Goal: Information Seeking & Learning: Compare options

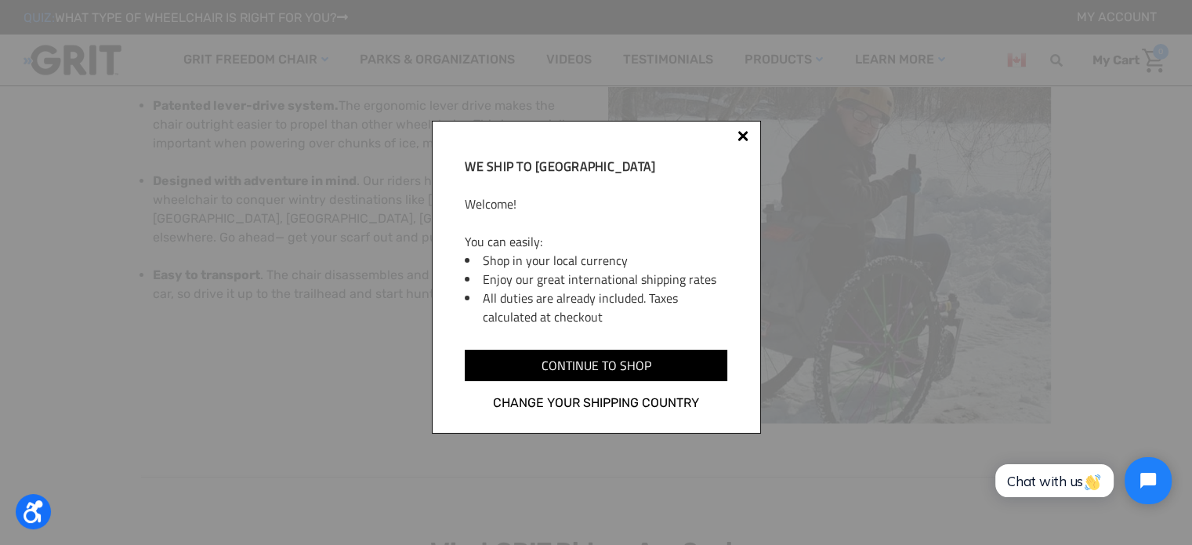
click at [741, 140] on div at bounding box center [742, 138] width 13 height 13
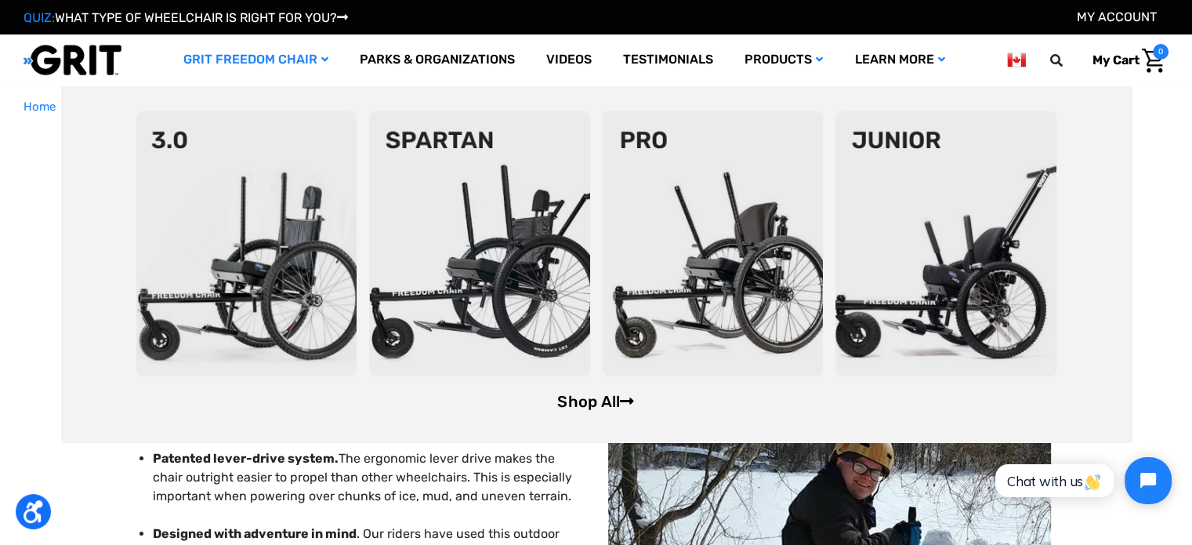
click at [613, 399] on link "Shop All" at bounding box center [595, 401] width 77 height 19
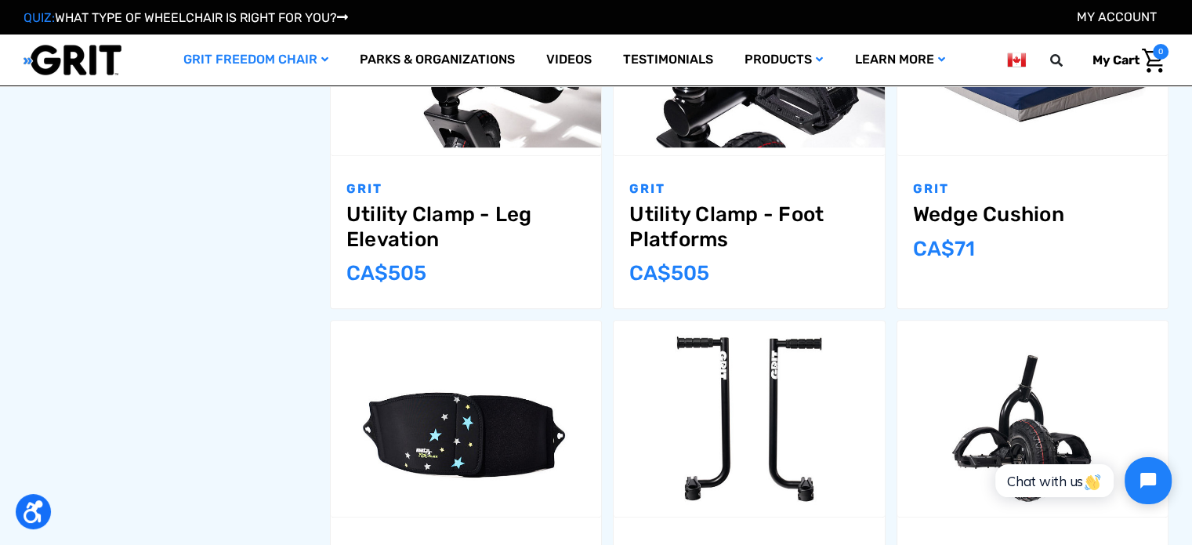
drag, startPoint x: 270, startPoint y: 346, endPoint x: 274, endPoint y: 230, distance: 116.8
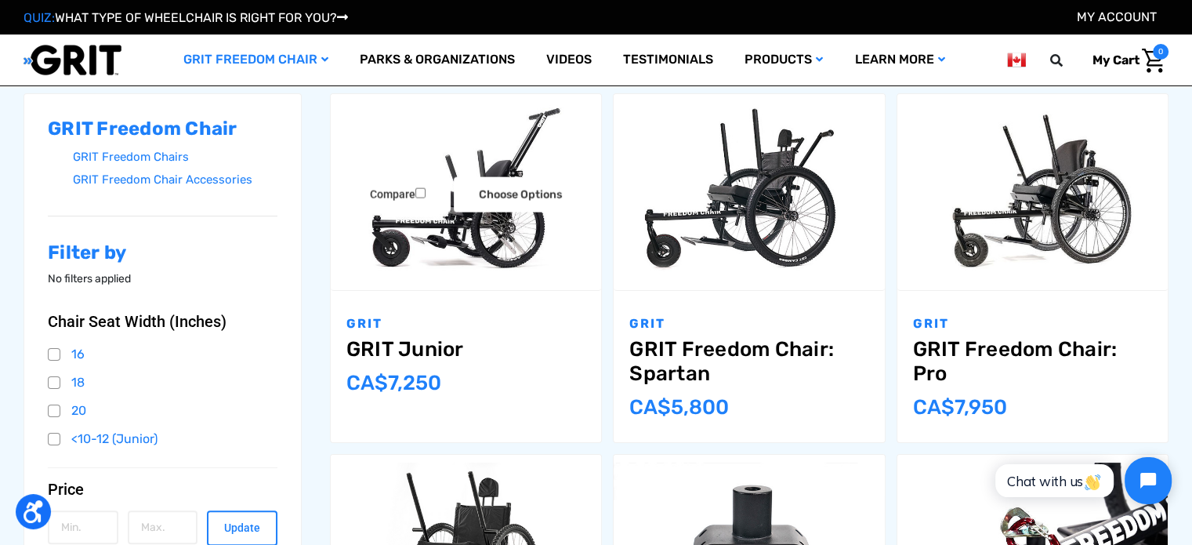
scroll to position [244, 0]
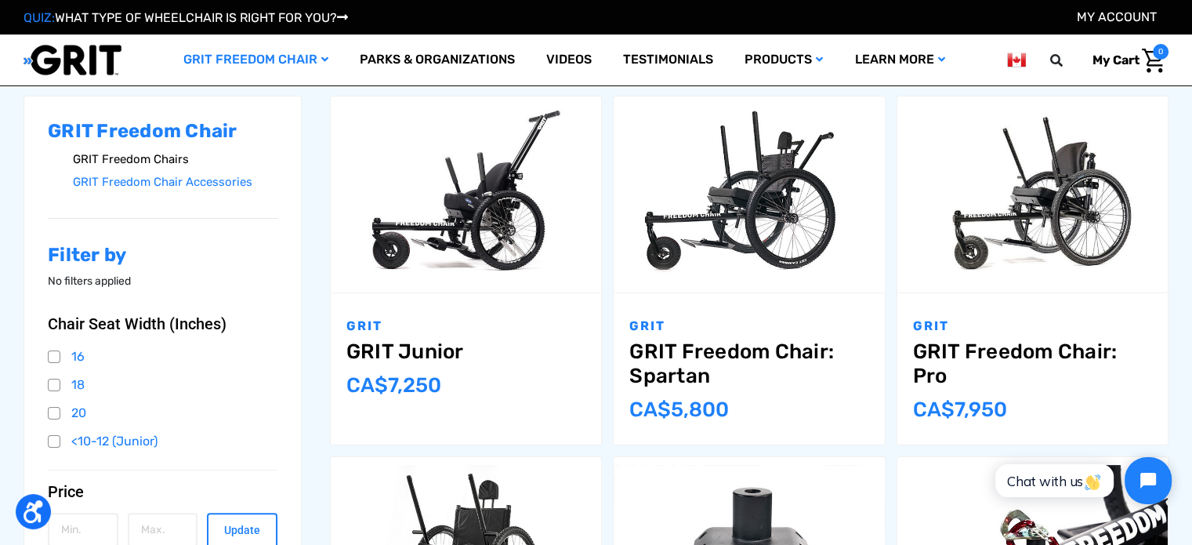
click at [165, 163] on link "GRIT Freedom Chairs" at bounding box center [175, 159] width 204 height 23
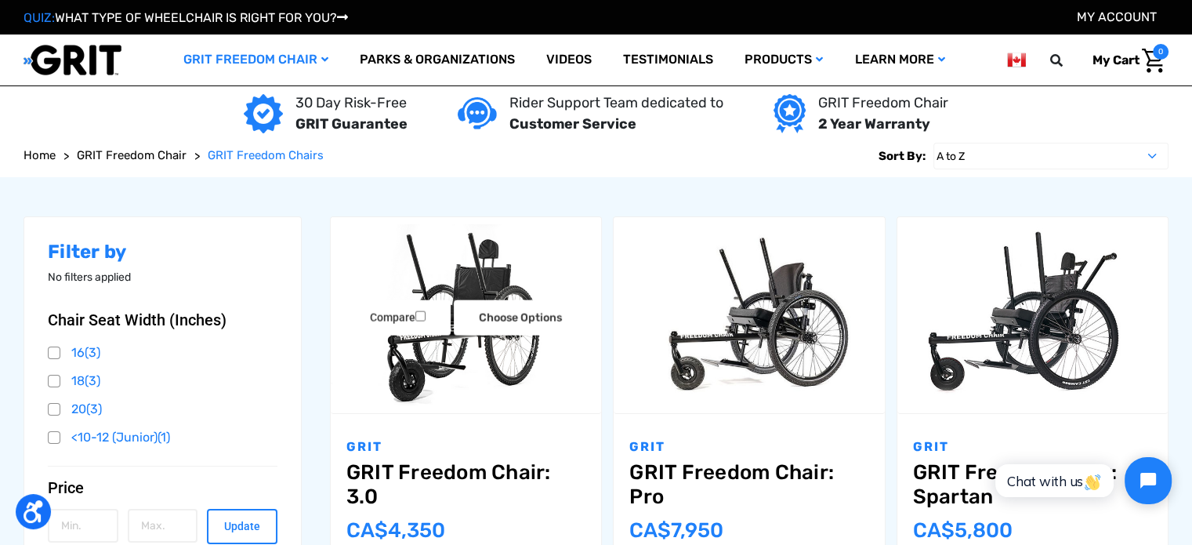
scroll to position [201, 0]
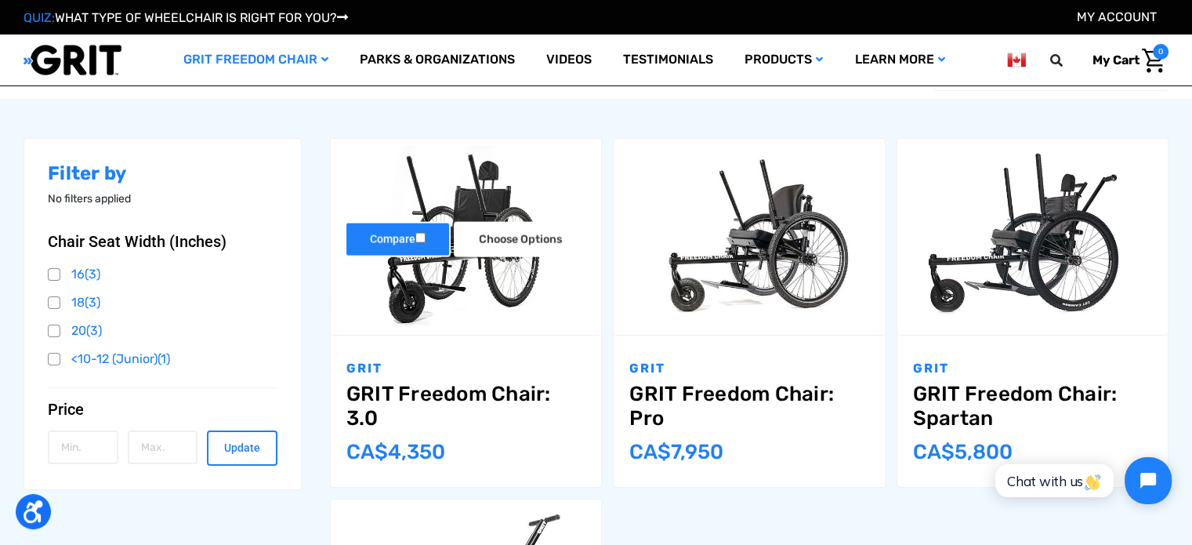
click at [421, 239] on input "Compare" at bounding box center [420, 237] width 10 height 10
checkbox input "true"
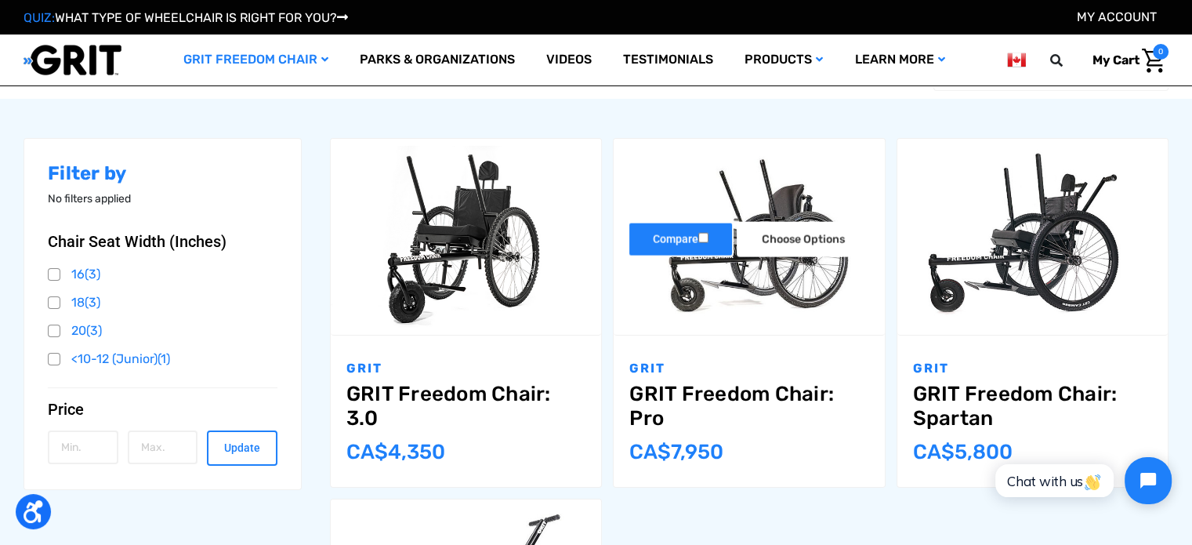
click at [704, 237] on input "Compare" at bounding box center [703, 237] width 10 height 10
checkbox input "true"
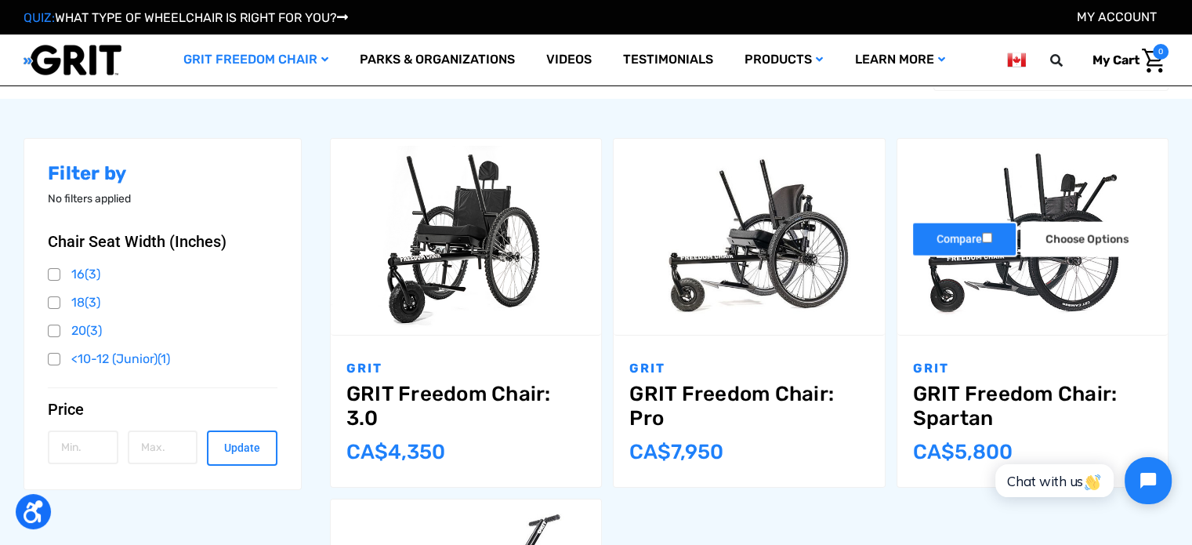
click at [986, 236] on input "Compare" at bounding box center [987, 237] width 10 height 10
checkbox input "true"
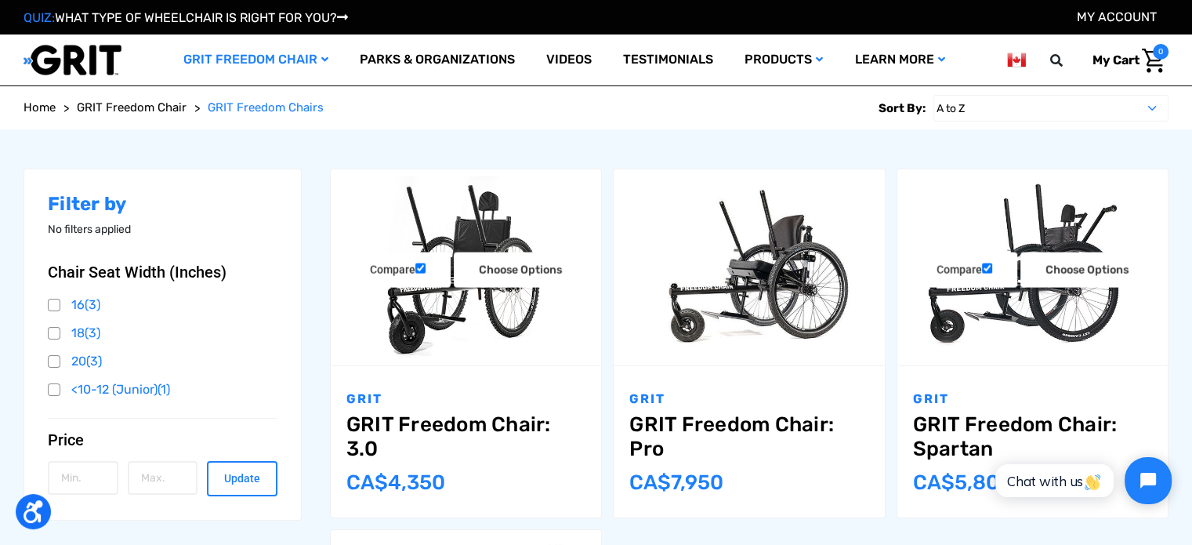
scroll to position [157, 0]
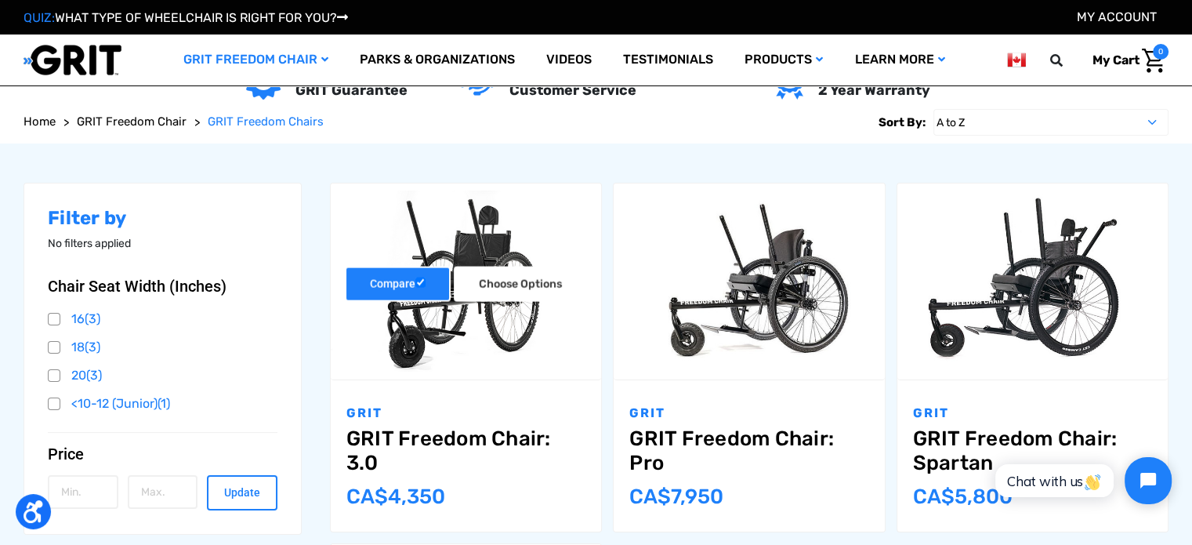
click at [399, 285] on label "Compare" at bounding box center [398, 283] width 106 height 35
click at [415, 285] on input "Compare" at bounding box center [420, 282] width 10 height 10
click at [419, 281] on input "Compare" at bounding box center [420, 282] width 10 height 10
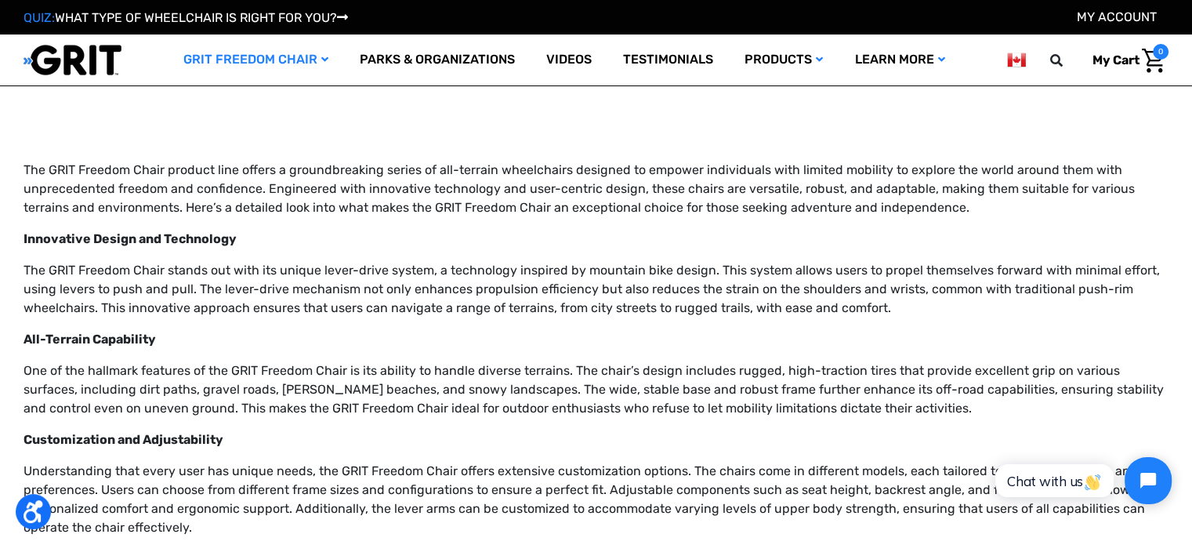
click at [226, 273] on p "The GRIT Freedom Chair stands out with its unique lever-drive system, a technol…" at bounding box center [596, 289] width 1145 height 56
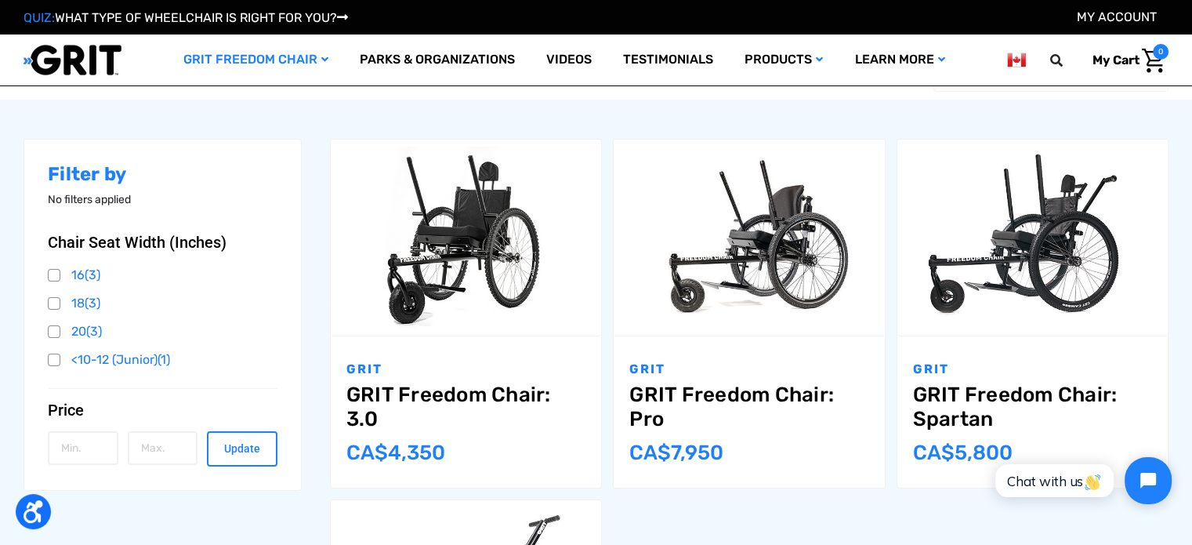
scroll to position [219, 0]
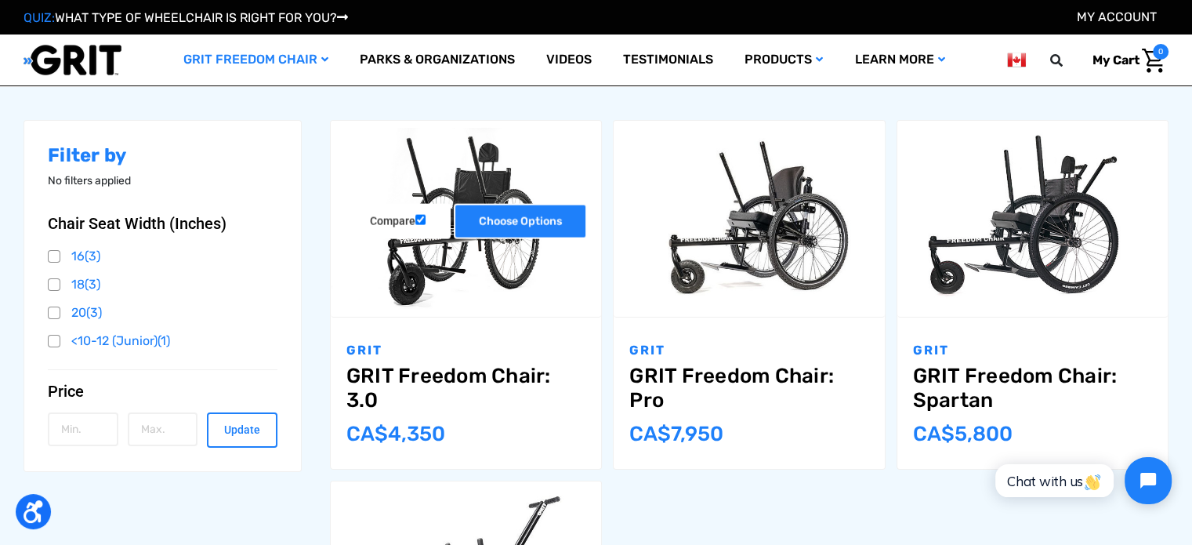
drag, startPoint x: 517, startPoint y: 215, endPoint x: 682, endPoint y: 225, distance: 165.6
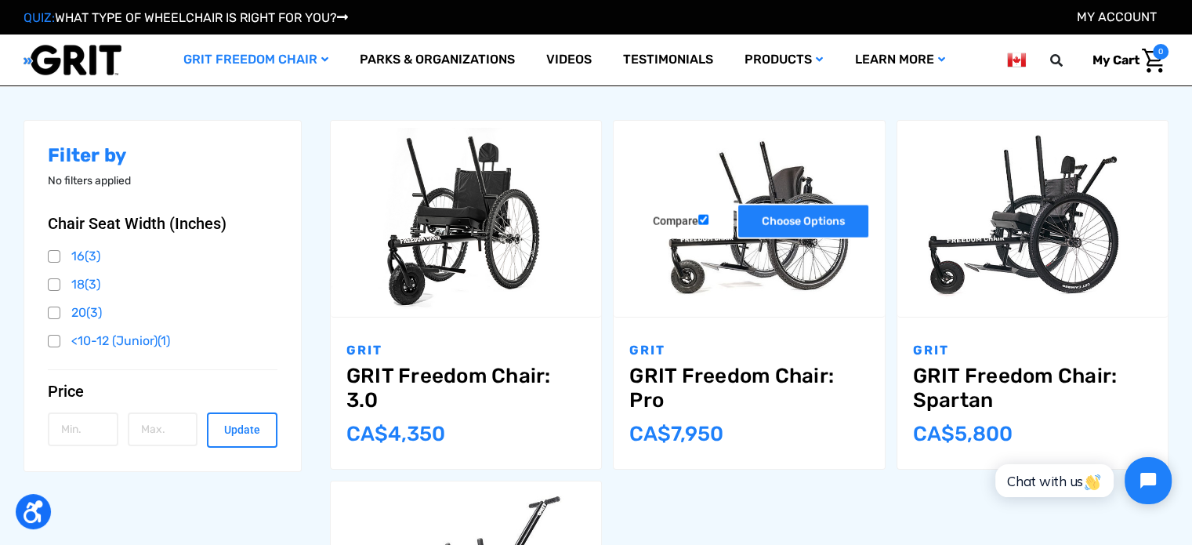
drag, startPoint x: 844, startPoint y: 215, endPoint x: 820, endPoint y: 247, distance: 39.8
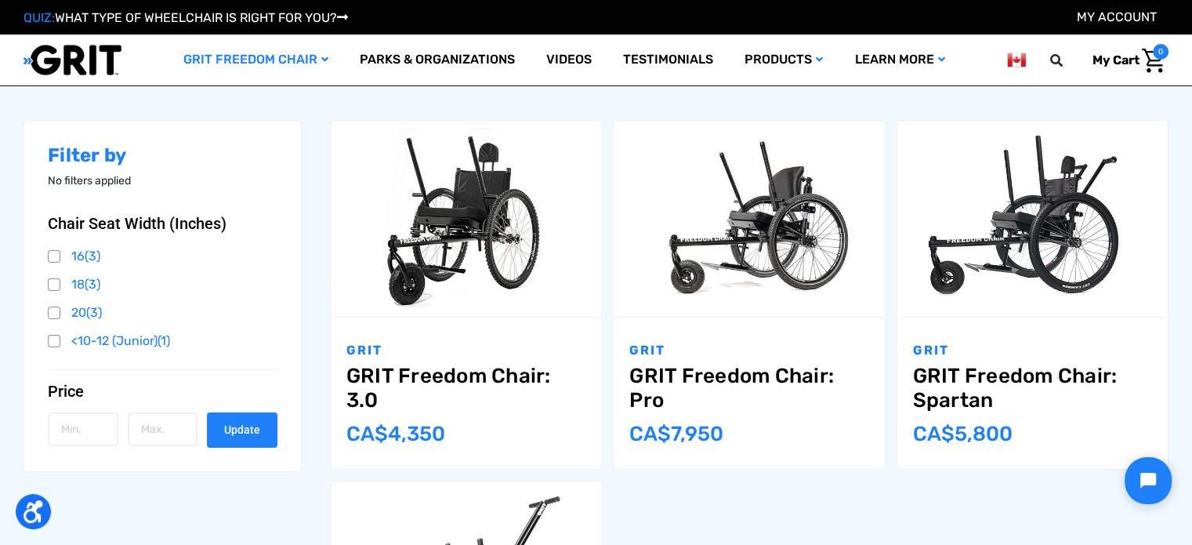
click at [248, 422] on button "Update" at bounding box center [242, 429] width 71 height 35
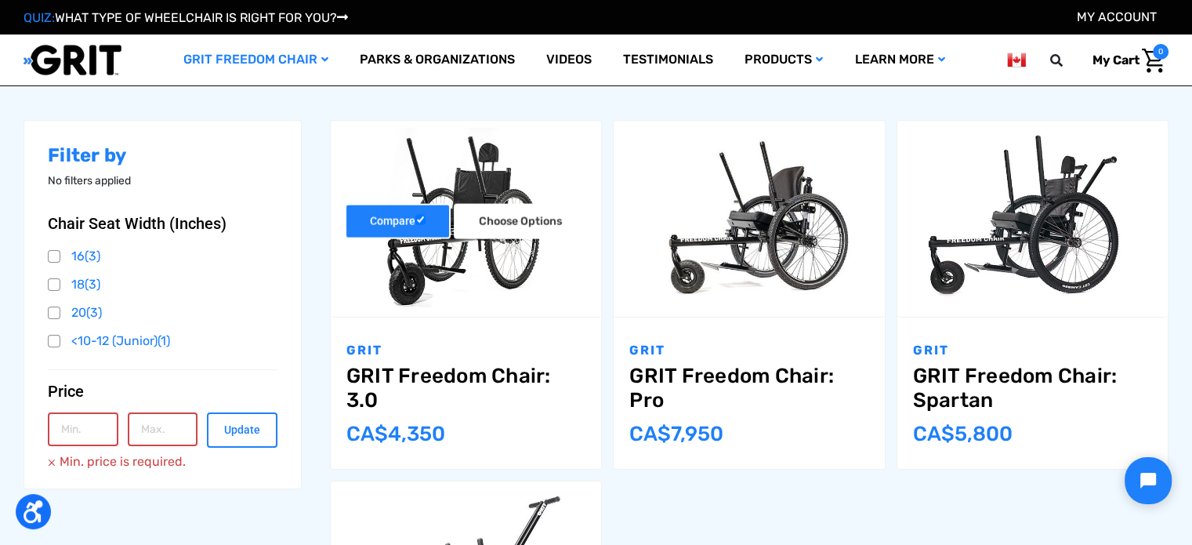
click at [407, 222] on label "Compare" at bounding box center [398, 220] width 106 height 35
click at [415, 222] on input "Compare" at bounding box center [420, 219] width 10 height 10
click at [406, 219] on label "Compare" at bounding box center [398, 220] width 106 height 35
click at [415, 219] on input "Compare" at bounding box center [420, 219] width 10 height 10
checkbox input "true"
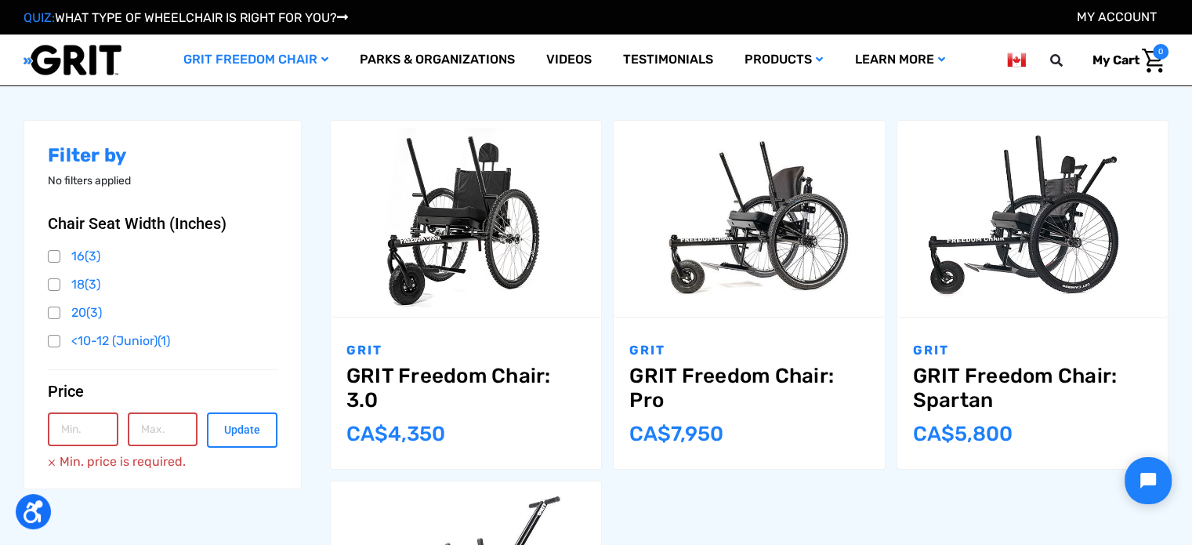
click at [1144, 99] on div "Filter by No filters applied Browse by Chair Seat Width (Inches) & Price Hide F…" at bounding box center [596, 469] width 1156 height 776
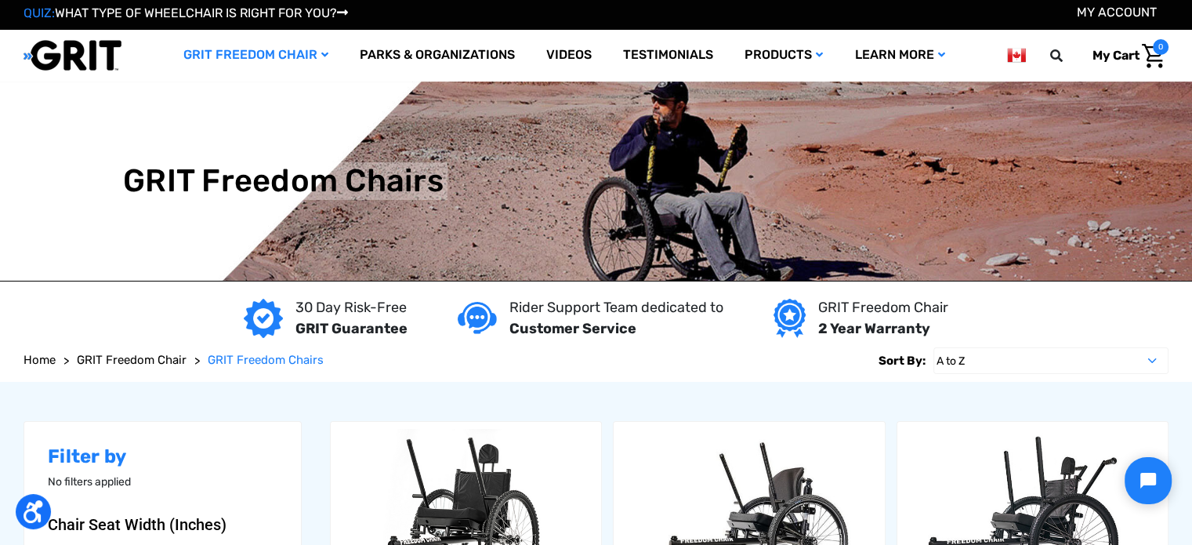
scroll to position [0, 0]
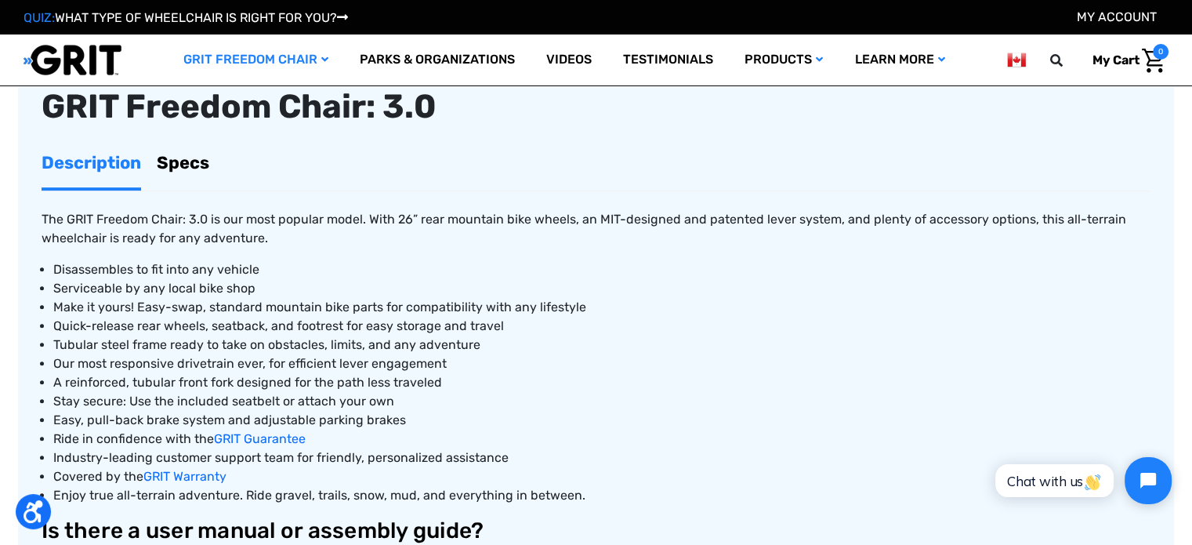
scroll to position [470, 0]
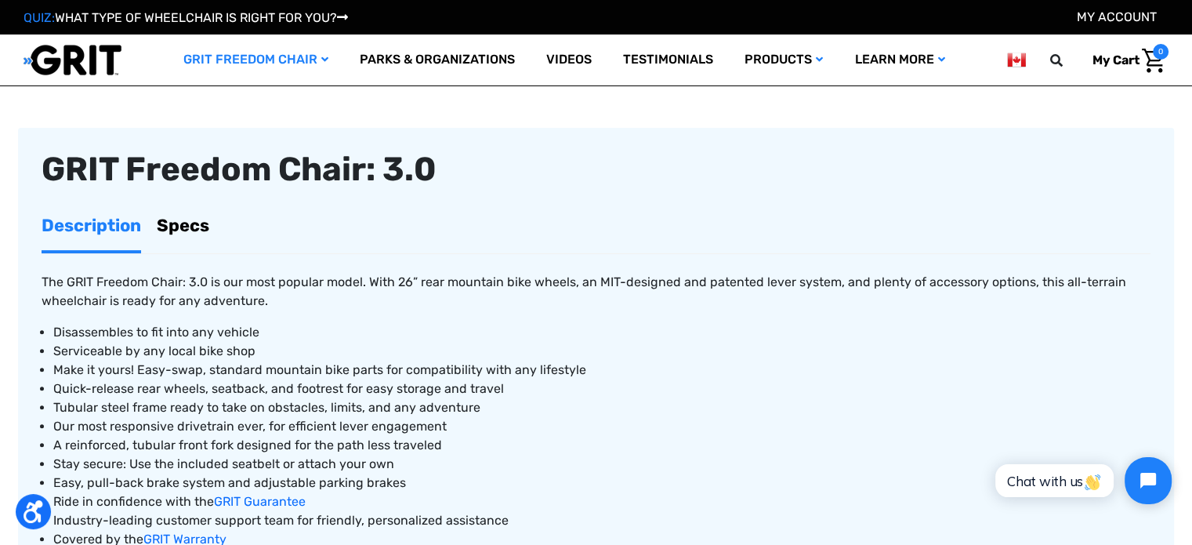
click at [181, 234] on link "Specs" at bounding box center [183, 225] width 52 height 49
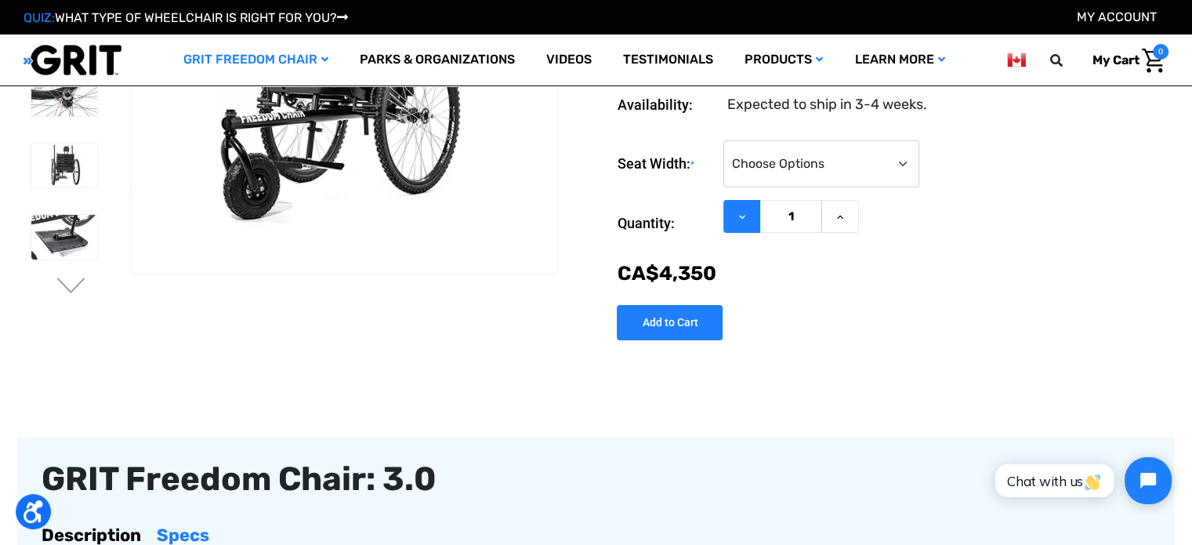
scroll to position [0, 0]
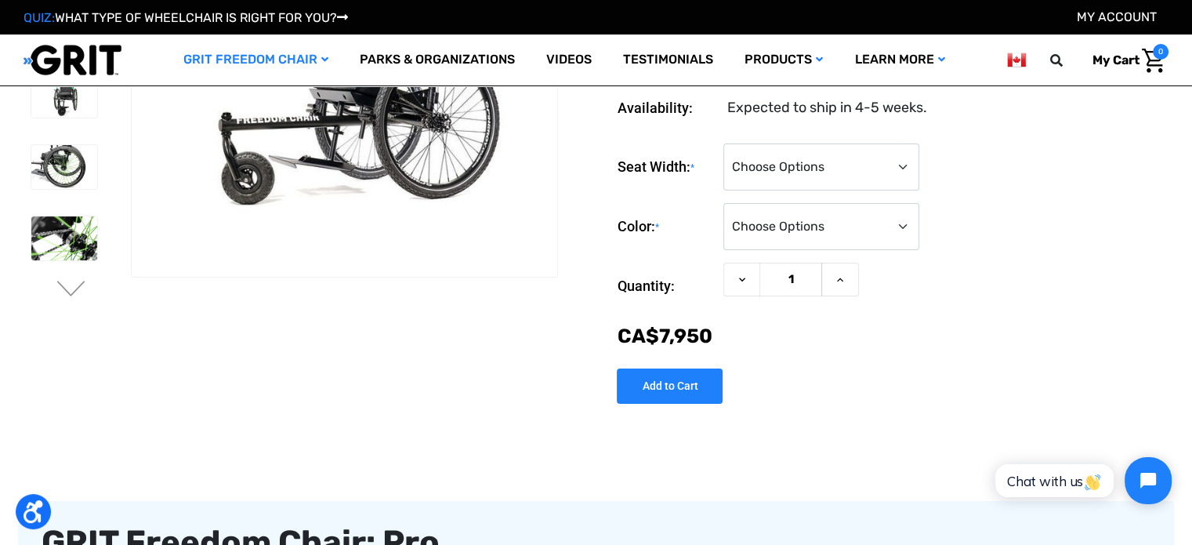
scroll to position [157, 0]
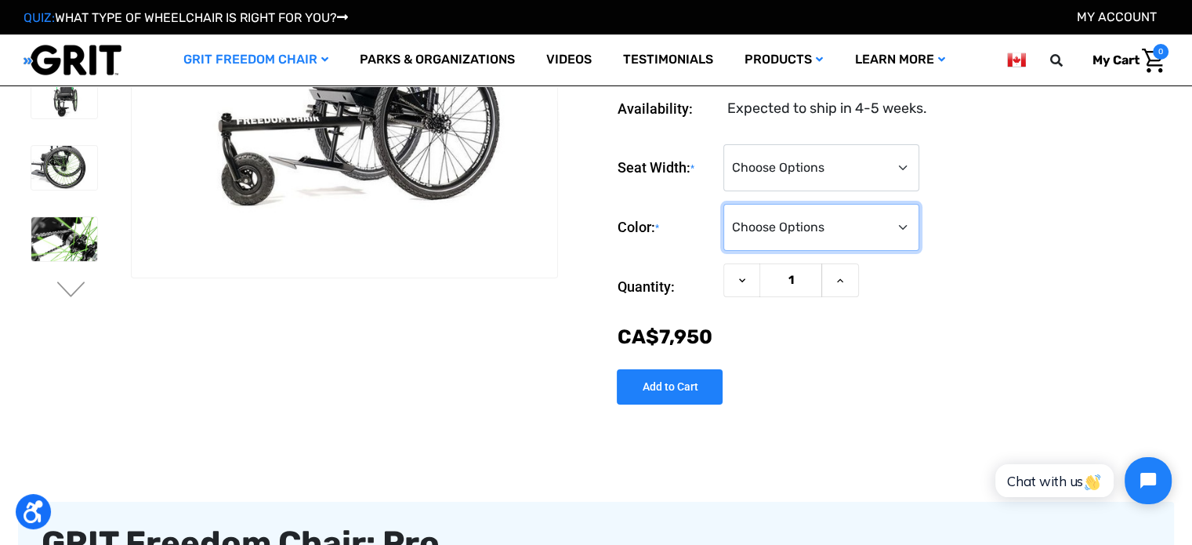
click at [777, 239] on select "Choose Options Black Blue Green Orange Pink Purple Red White Yellow" at bounding box center [821, 227] width 196 height 47
select select "332"
click at [723, 209] on select "Choose Options Black Blue Green Orange Pink Purple Red White Yellow" at bounding box center [821, 227] width 196 height 47
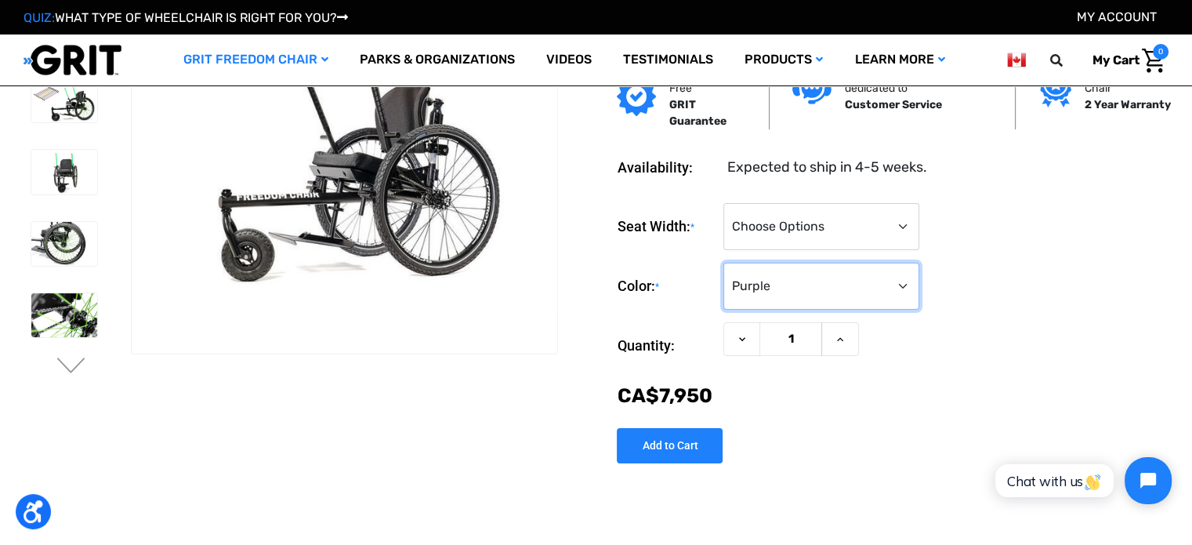
scroll to position [78, 0]
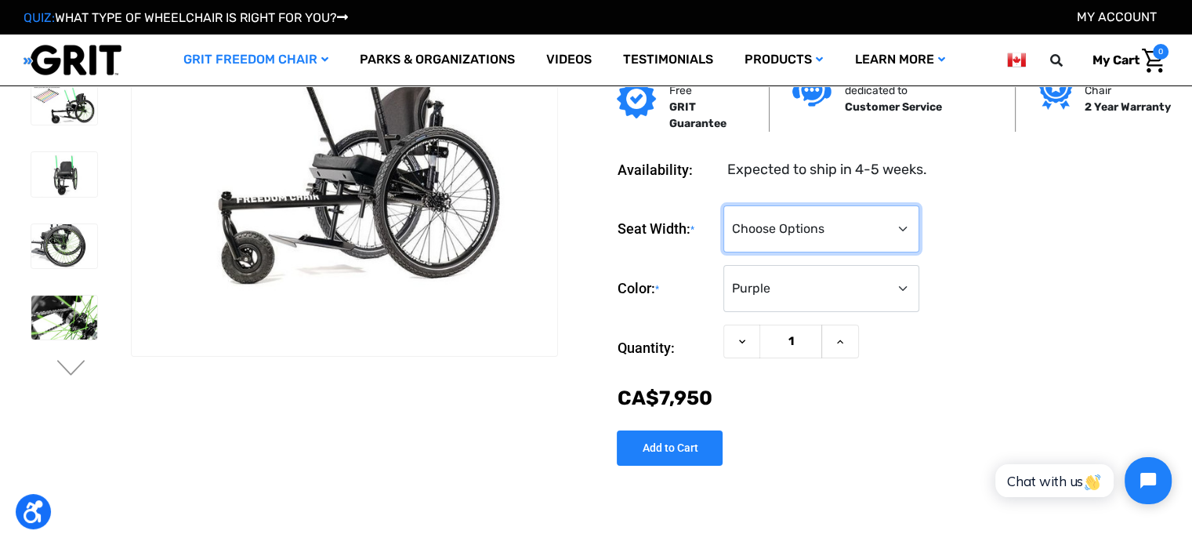
click at [837, 223] on select "Choose Options 16" 18" 20"" at bounding box center [821, 228] width 196 height 47
select select "325"
click at [723, 211] on select "Choose Options 16" 18" 20"" at bounding box center [821, 228] width 196 height 47
click at [997, 259] on div "Seat Width: * Choose Options 16" 18" 20" Color: * Choose Options Black Blue Gre…" at bounding box center [893, 259] width 552 height 108
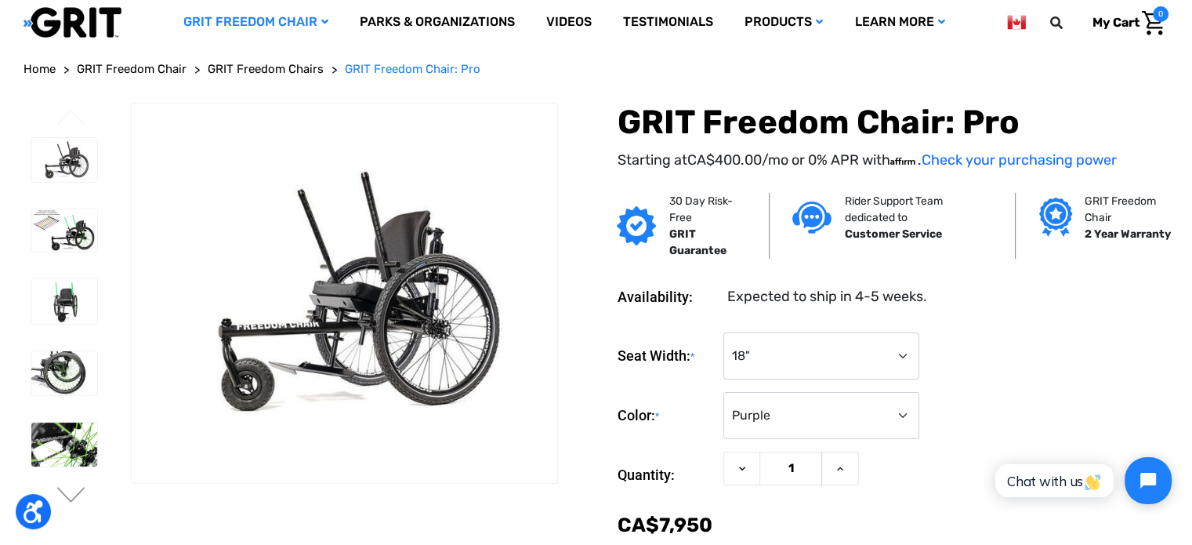
scroll to position [0, 0]
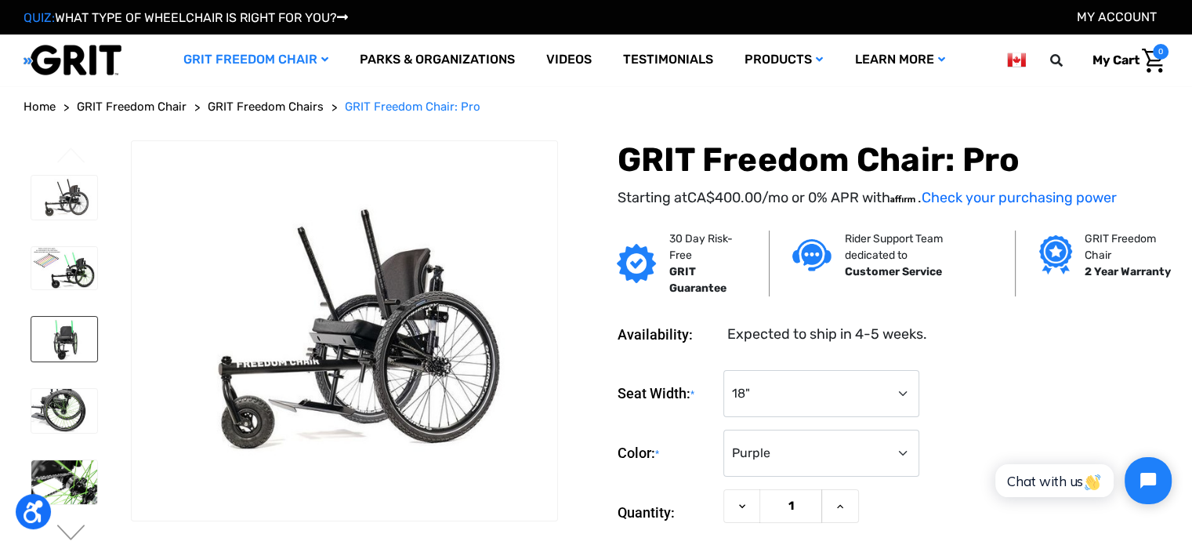
click at [60, 340] on img at bounding box center [64, 339] width 66 height 44
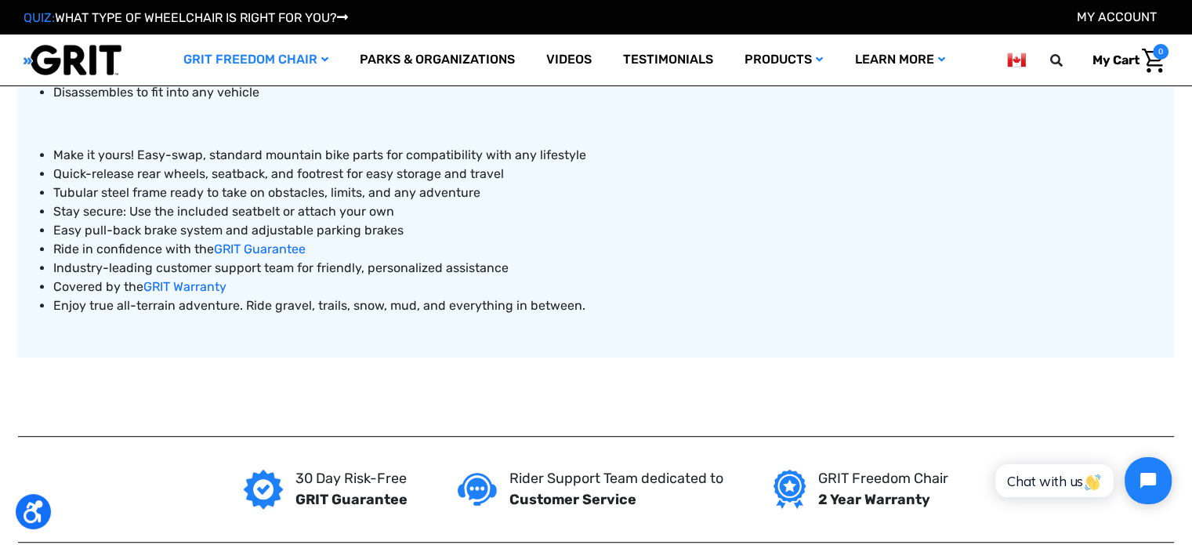
scroll to position [548, 0]
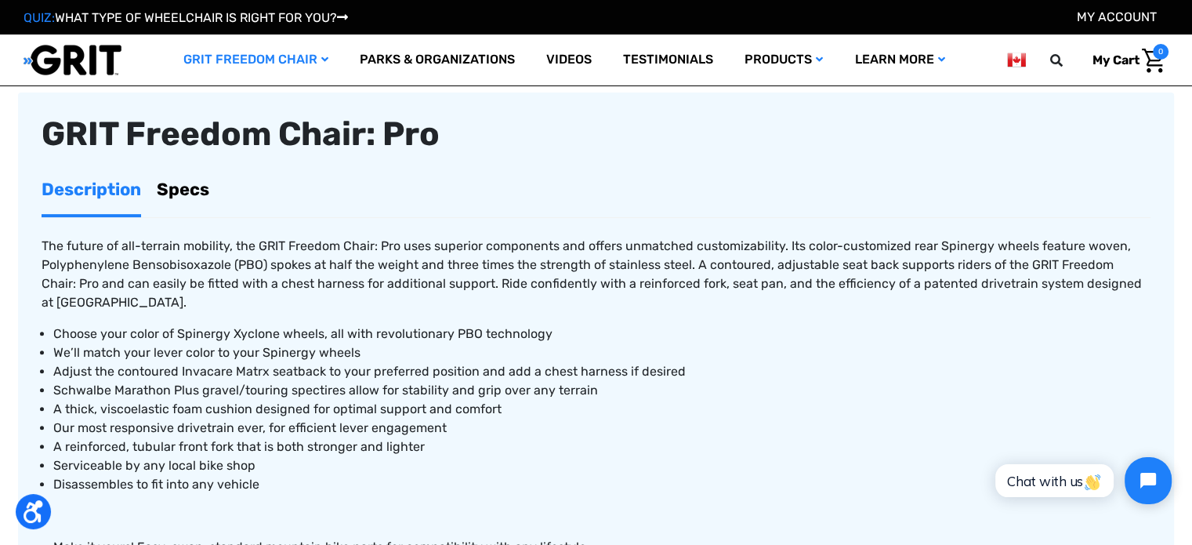
click at [169, 194] on link "Specs" at bounding box center [183, 189] width 52 height 49
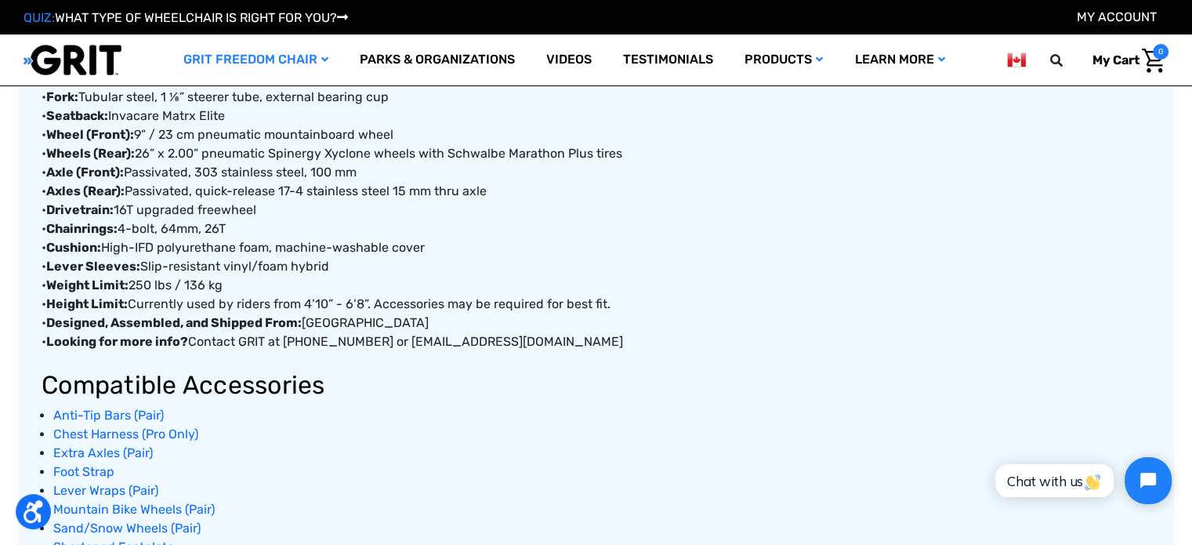
scroll to position [862, 0]
